Goal: Information Seeking & Learning: Understand process/instructions

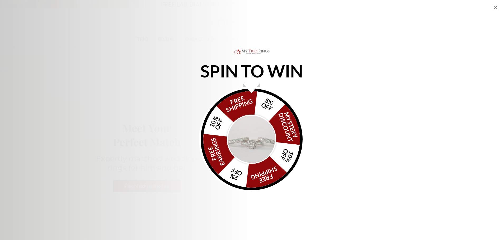
click at [495, 7] on icon "Close popup" at bounding box center [495, 8] width 4 height 4
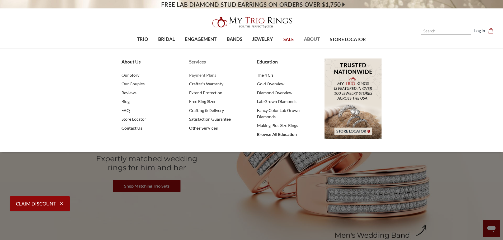
click at [196, 77] on span "Payment Plans" at bounding box center [217, 75] width 57 height 6
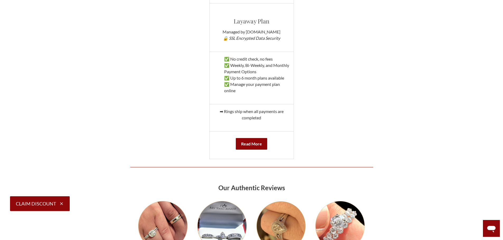
scroll to position [580, 0]
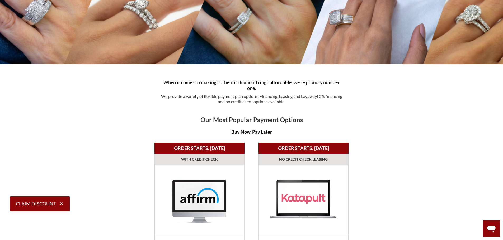
scroll to position [0, 0]
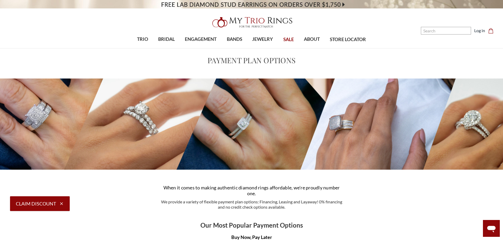
click at [236, 17] on img at bounding box center [251, 22] width 84 height 17
